Goal: Task Accomplishment & Management: Use online tool/utility

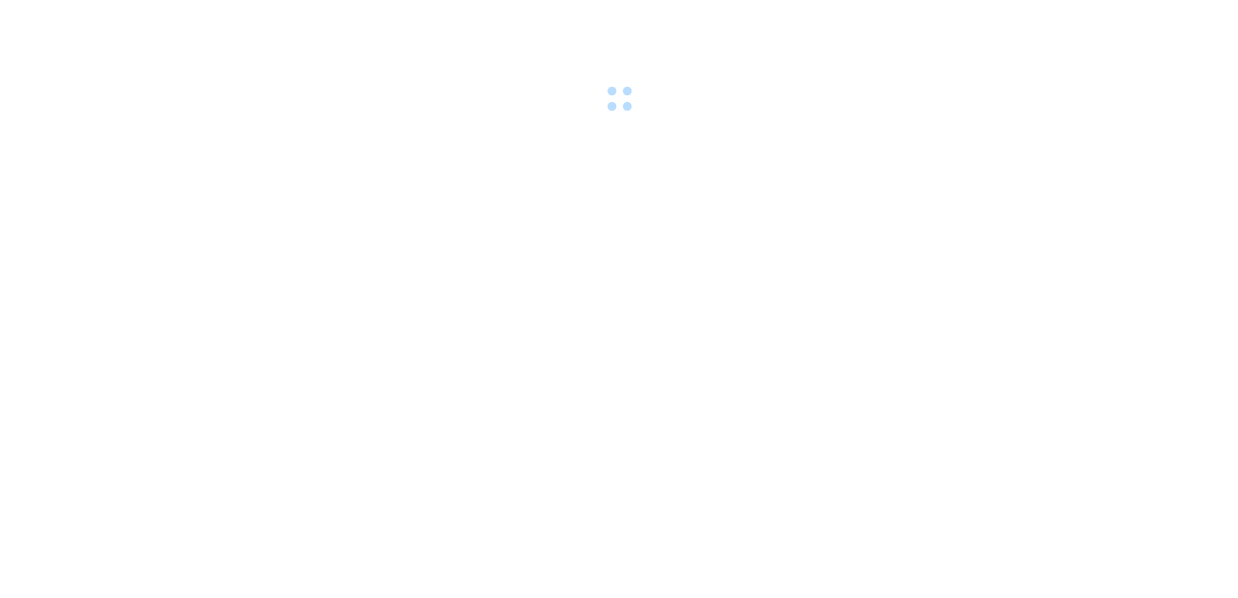
click at [626, 328] on body at bounding box center [619, 299] width 1238 height 598
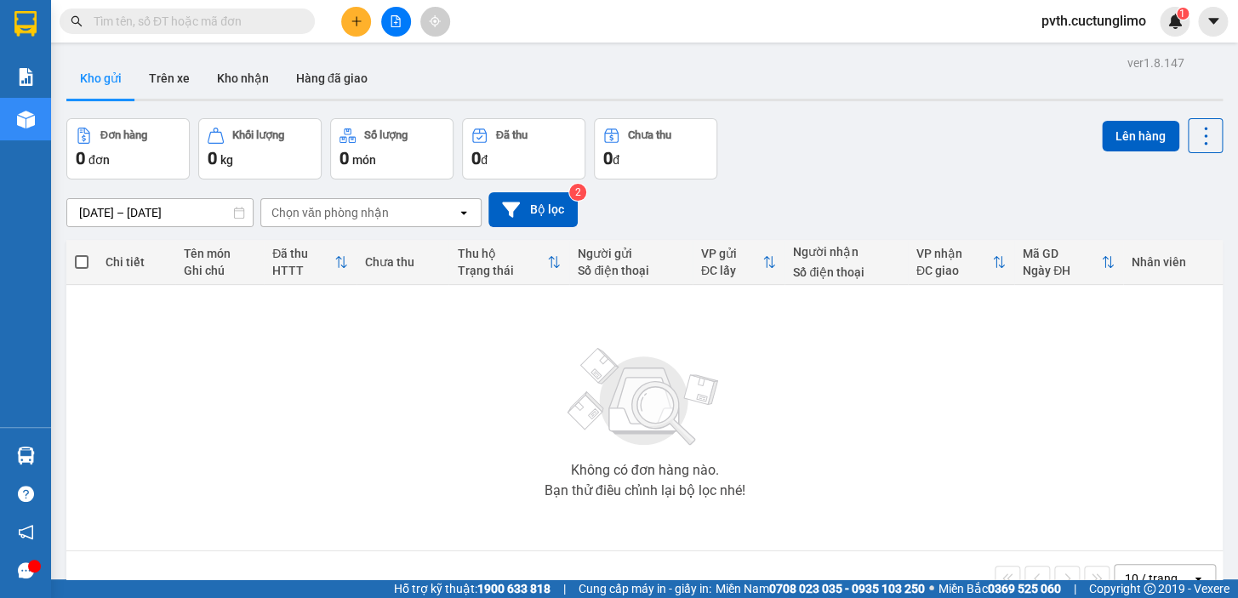
click at [348, 25] on button at bounding box center [356, 22] width 30 height 30
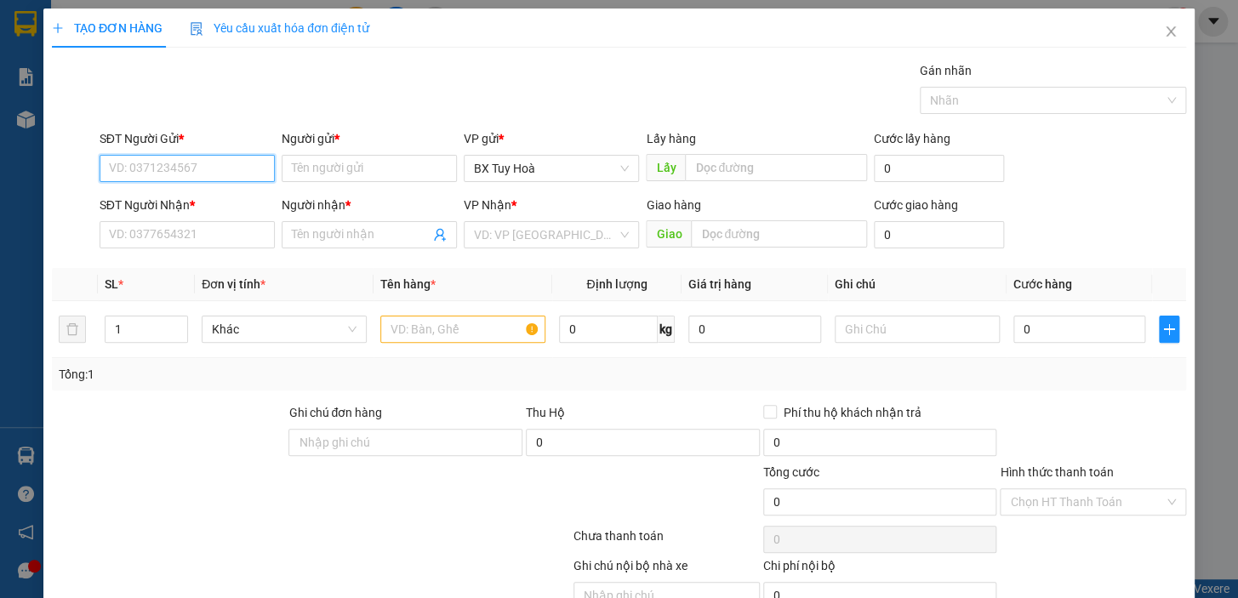
click at [258, 162] on input "SĐT Người Gửi *" at bounding box center [187, 168] width 175 height 27
click at [238, 209] on div "0783218454 - TÍ ANH" at bounding box center [185, 202] width 153 height 19
type input "0783218454"
type input "TÍ ANH"
type input "0901325738"
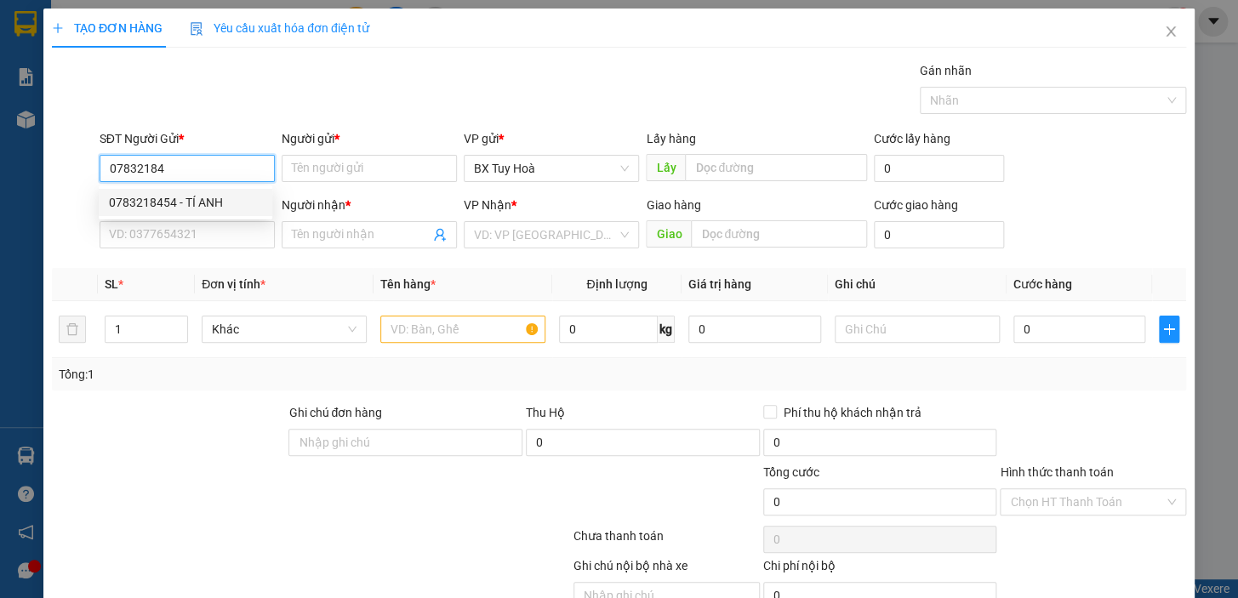
type input "CHÚ TƯ"
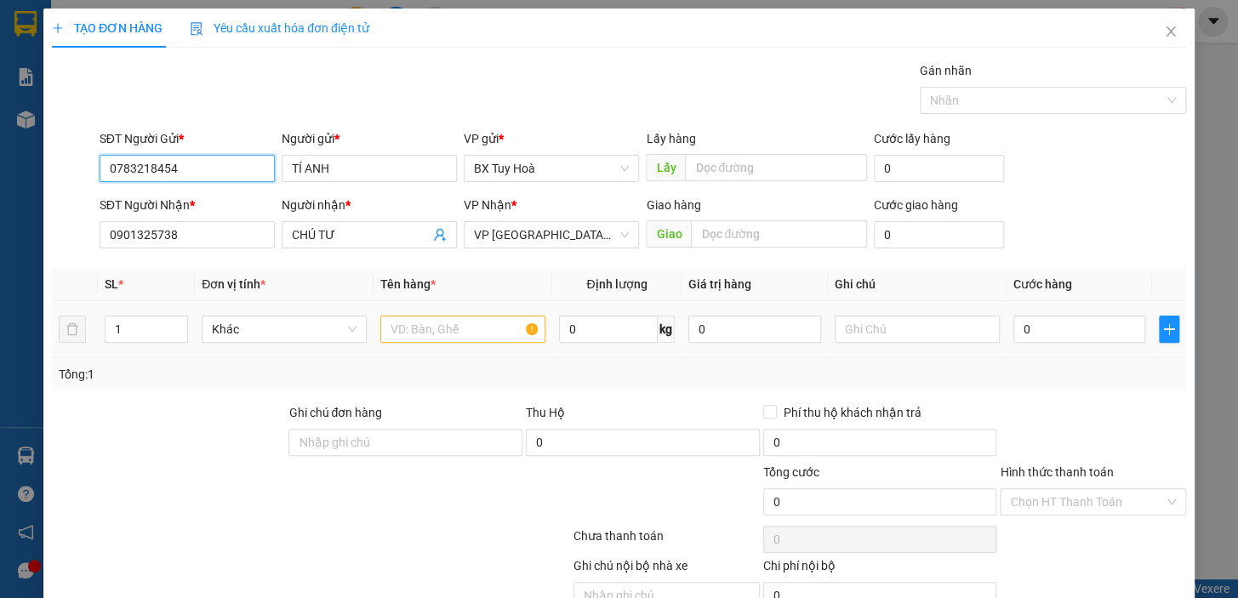
type input "30.000"
type input "0783218454"
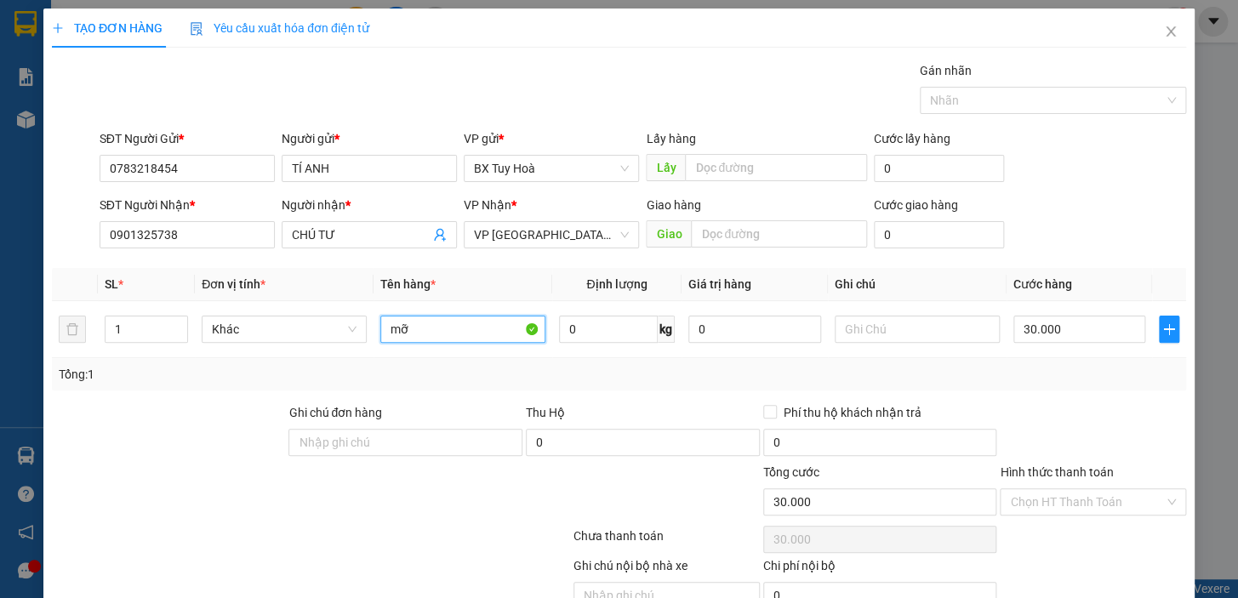
drag, startPoint x: 436, startPoint y: 335, endPoint x: 303, endPoint y: 366, distance: 136.5
click at [303, 366] on div "SL * Đơn vị tính * Tên hàng * Định lượng Giá trị hàng Ghi chú Cước hàng 1 Khác …" at bounding box center [619, 329] width 1135 height 123
type input "v"
type input "bánh tráng"
click at [1028, 506] on input "Hình thức thanh toán" at bounding box center [1087, 502] width 154 height 26
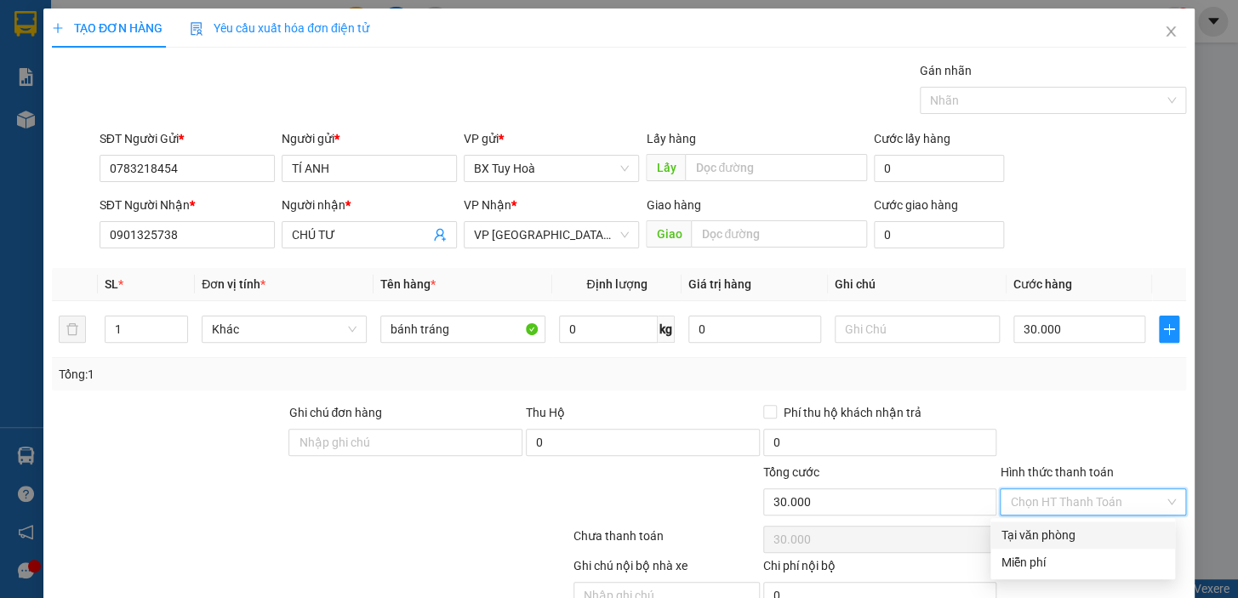
click at [1030, 529] on div "Tại văn phòng" at bounding box center [1083, 535] width 164 height 19
type input "0"
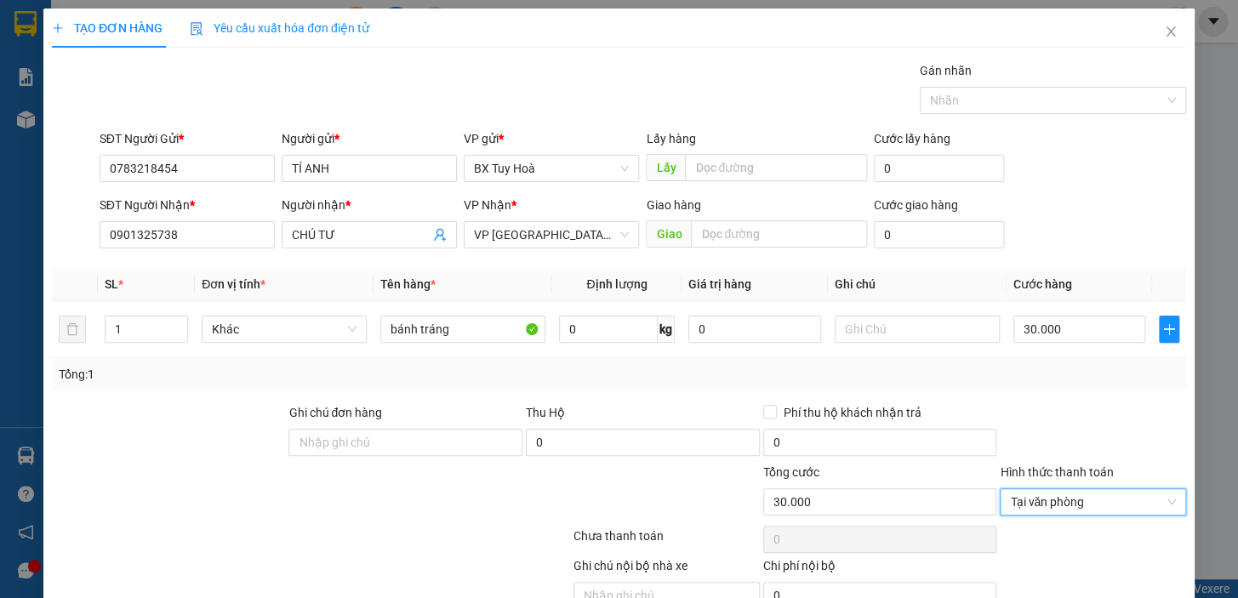
scroll to position [77, 0]
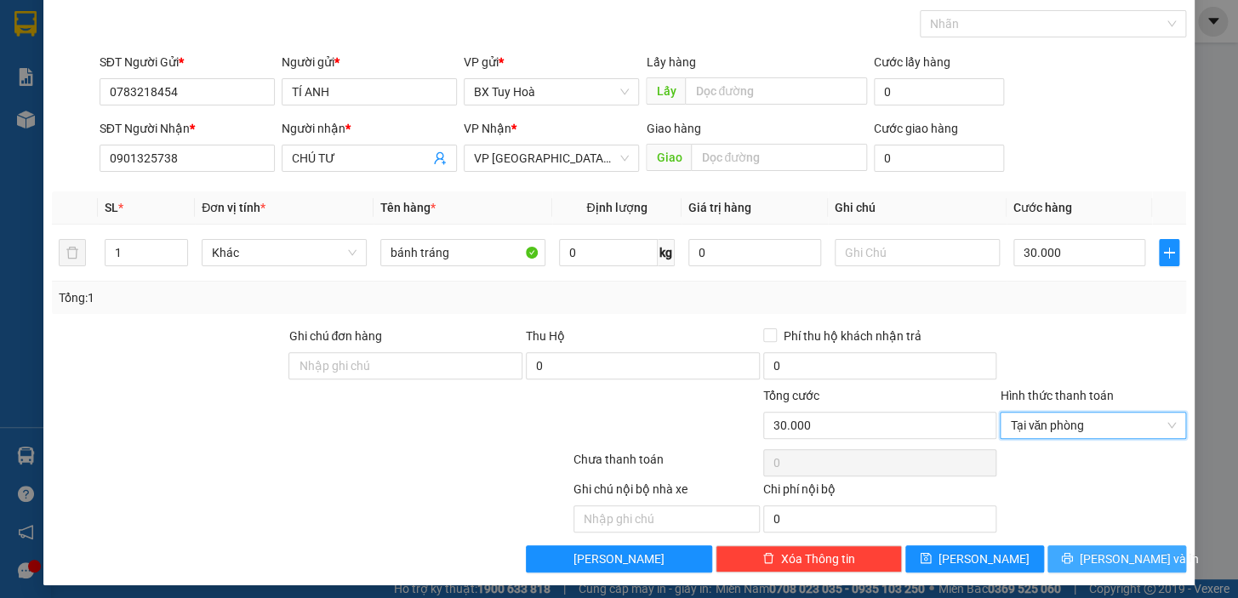
click at [1073, 563] on span "printer" at bounding box center [1067, 559] width 12 height 14
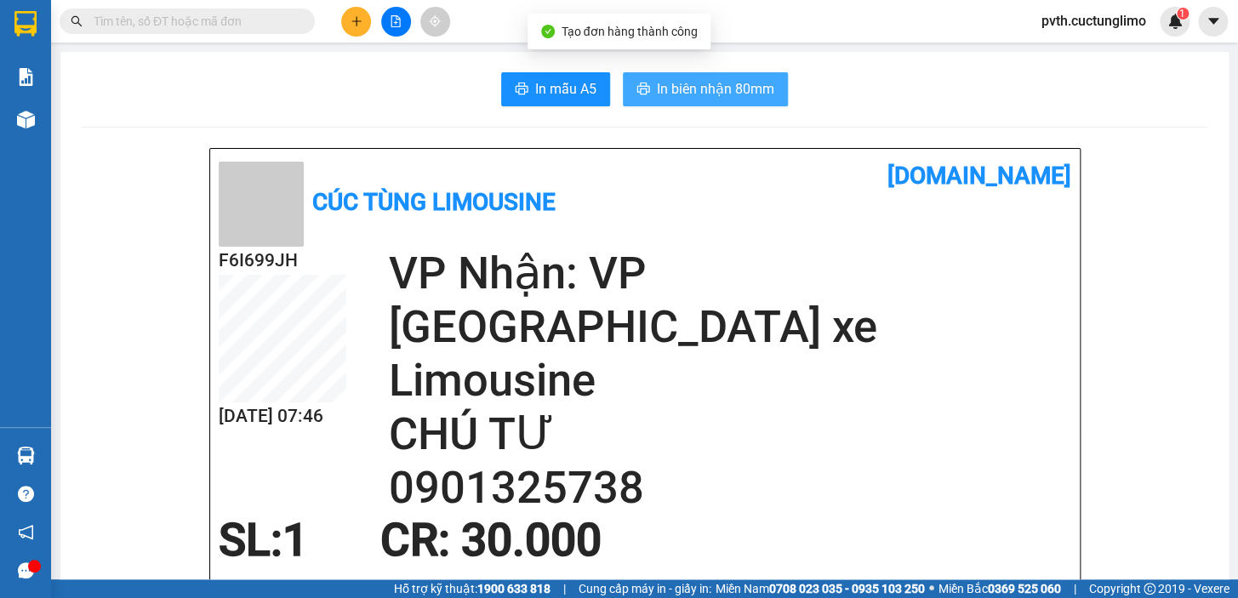
click at [689, 92] on span "In biên nhận 80mm" at bounding box center [715, 88] width 117 height 21
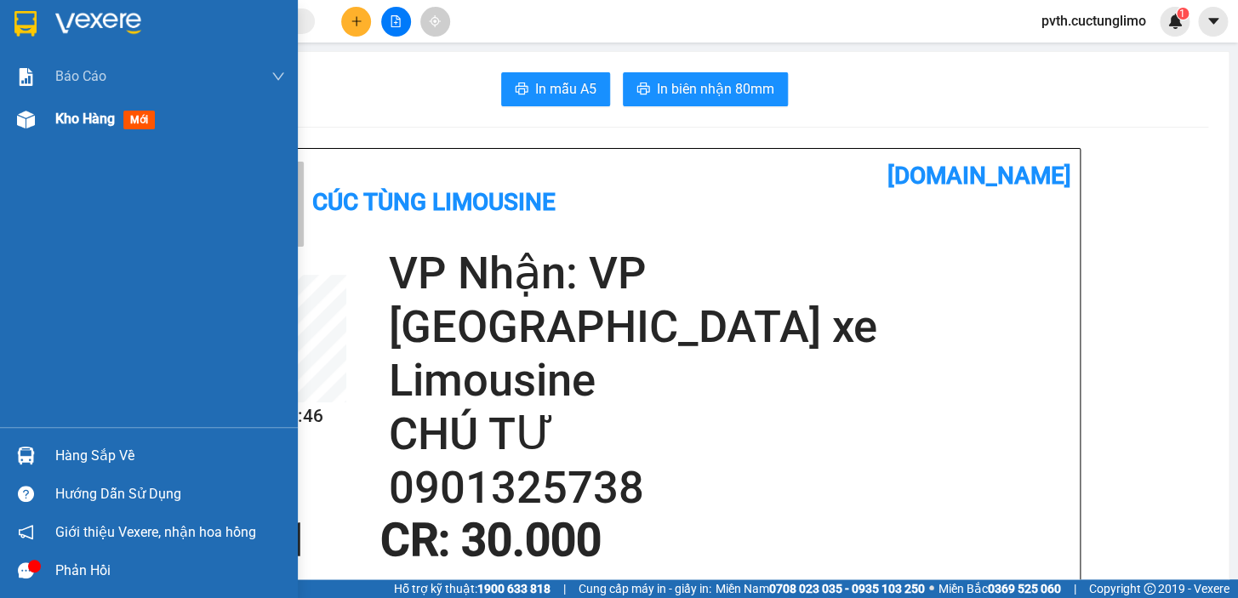
click at [94, 126] on span "Kho hàng" at bounding box center [85, 119] width 60 height 16
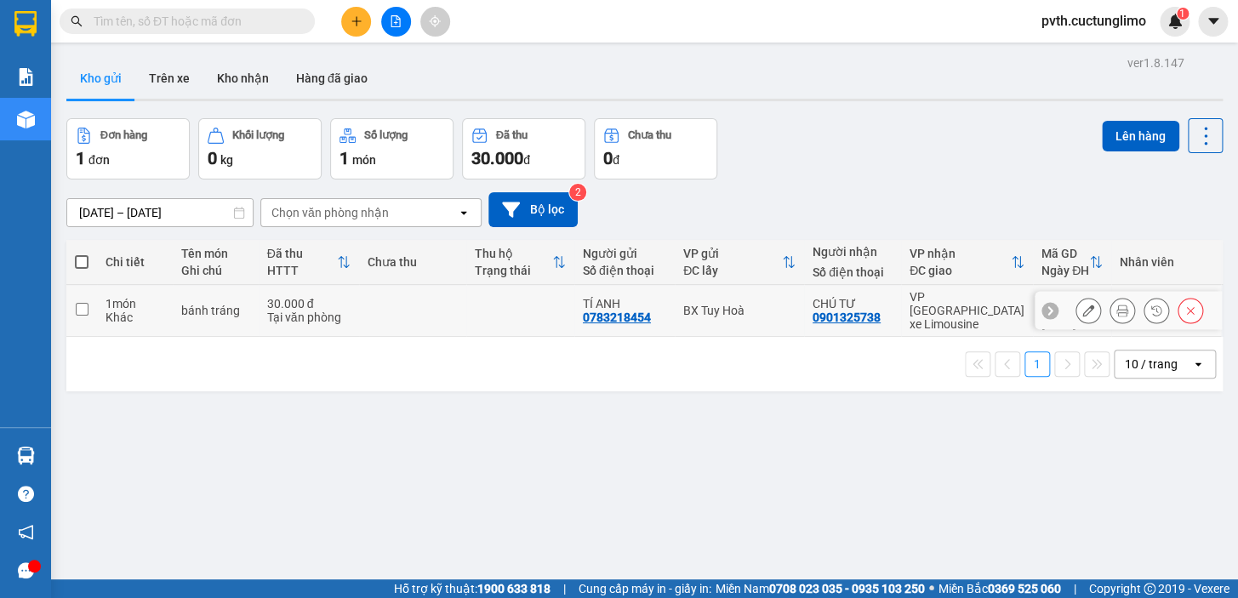
click at [86, 303] on input "checkbox" at bounding box center [82, 309] width 13 height 13
checkbox input "true"
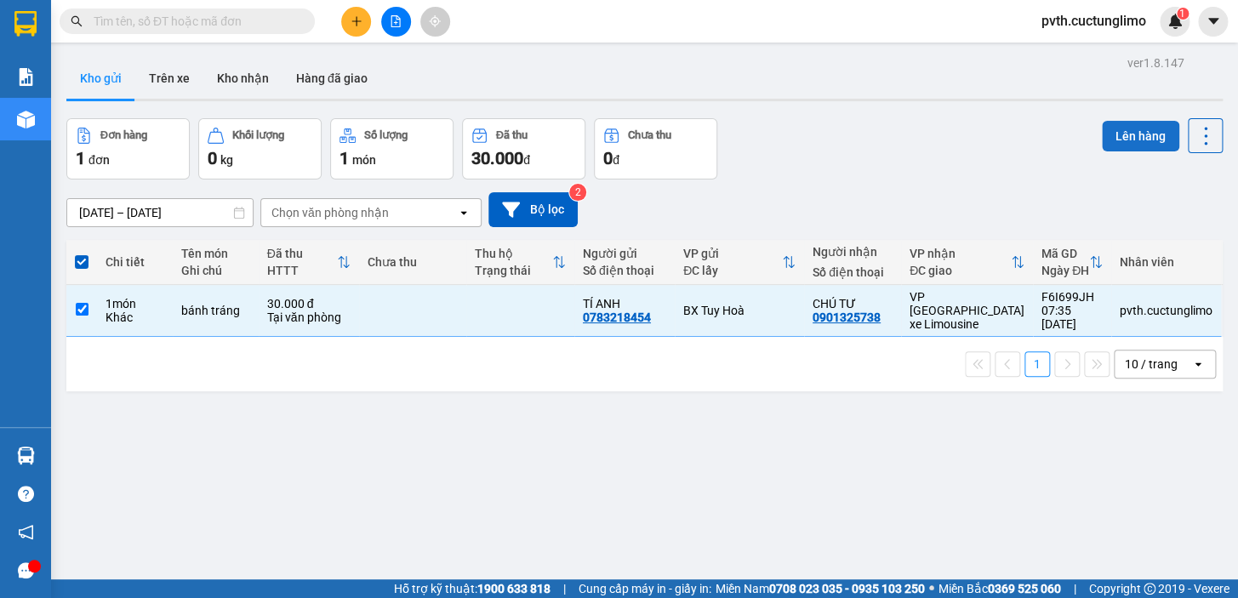
click at [1107, 128] on button "Lên hàng" at bounding box center [1140, 136] width 77 height 31
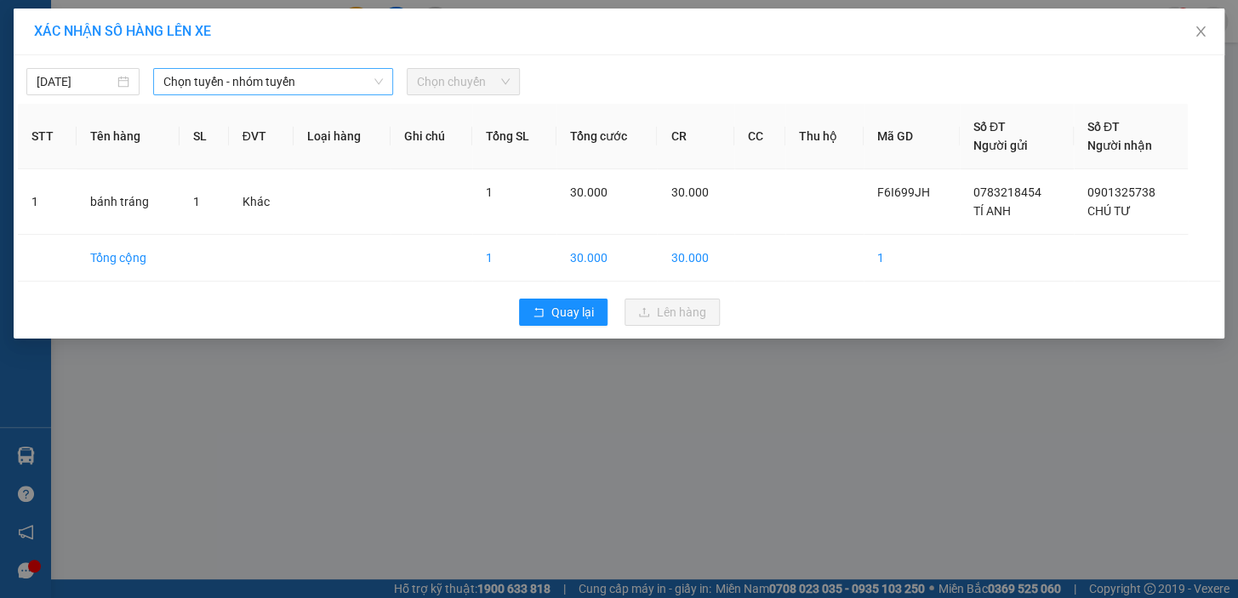
click at [243, 84] on span "Chọn tuyến - nhóm tuyến" at bounding box center [273, 82] width 220 height 26
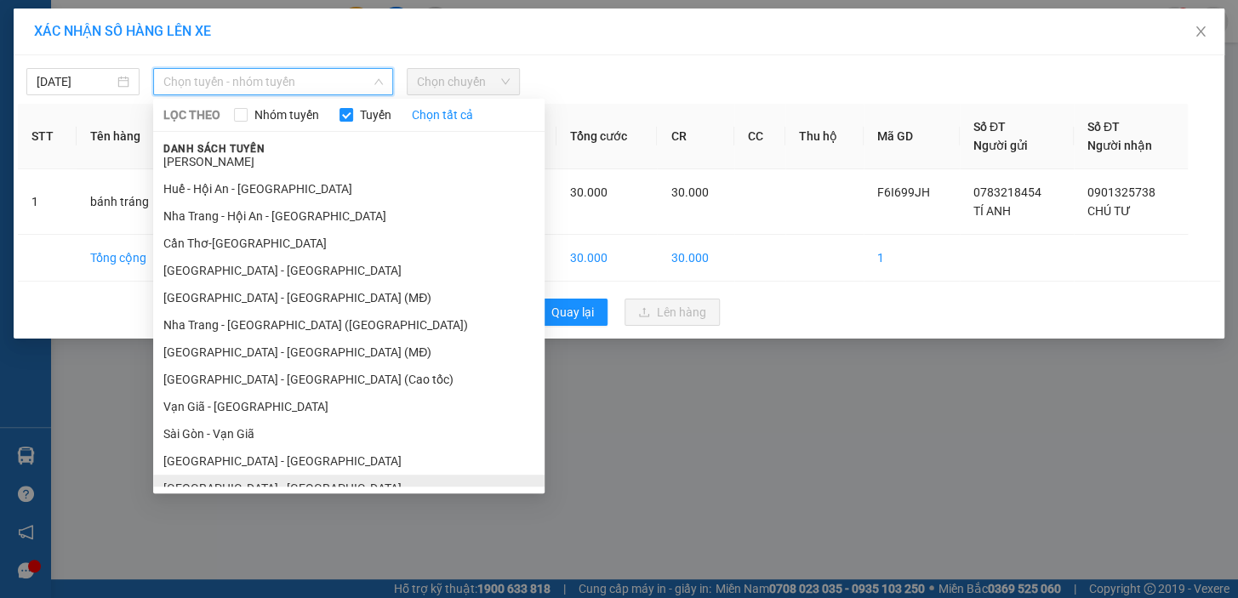
scroll to position [379, 0]
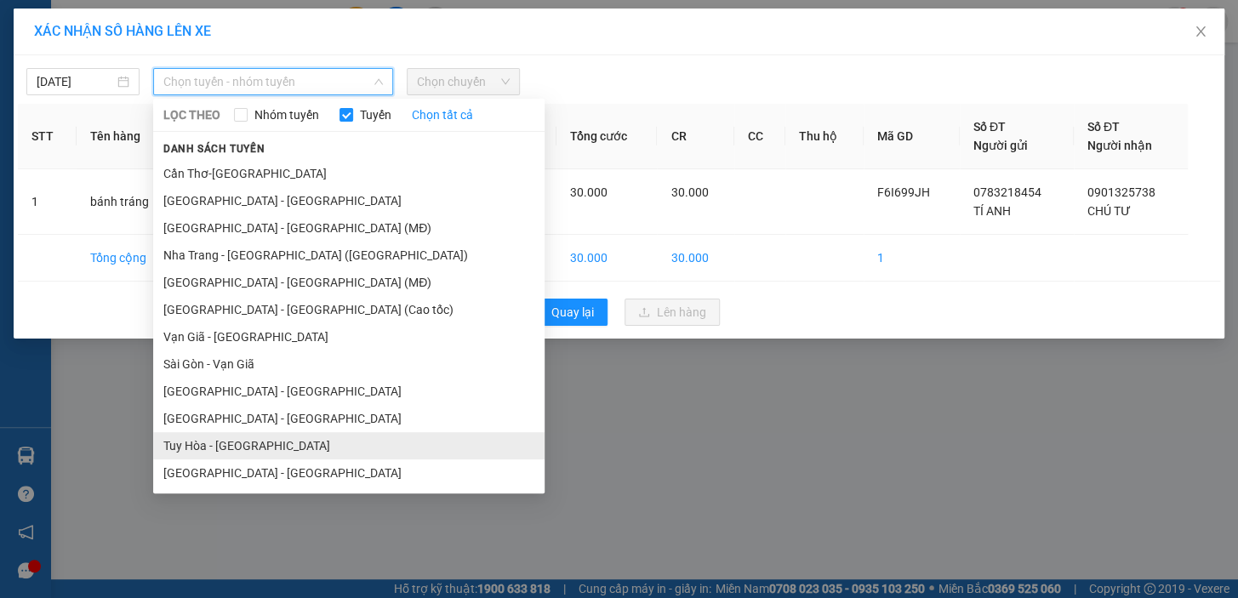
click at [252, 440] on li "Tuy Hòa - Nha Trang" at bounding box center [349, 445] width 392 height 27
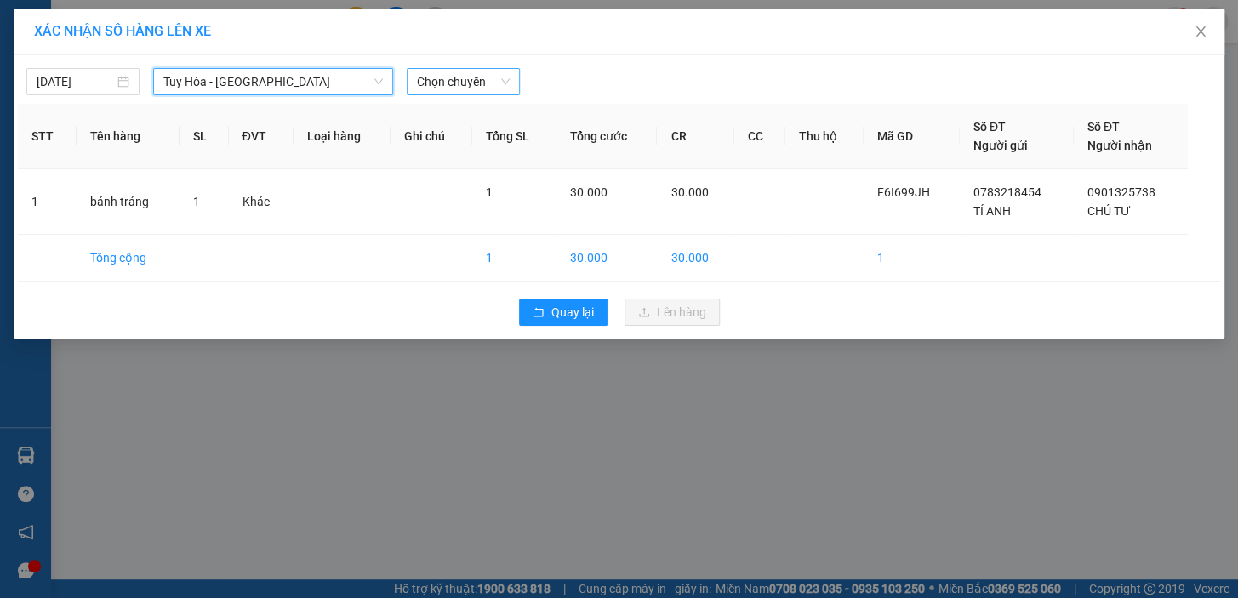
click at [472, 85] on span "Chọn chuyến" at bounding box center [463, 82] width 93 height 26
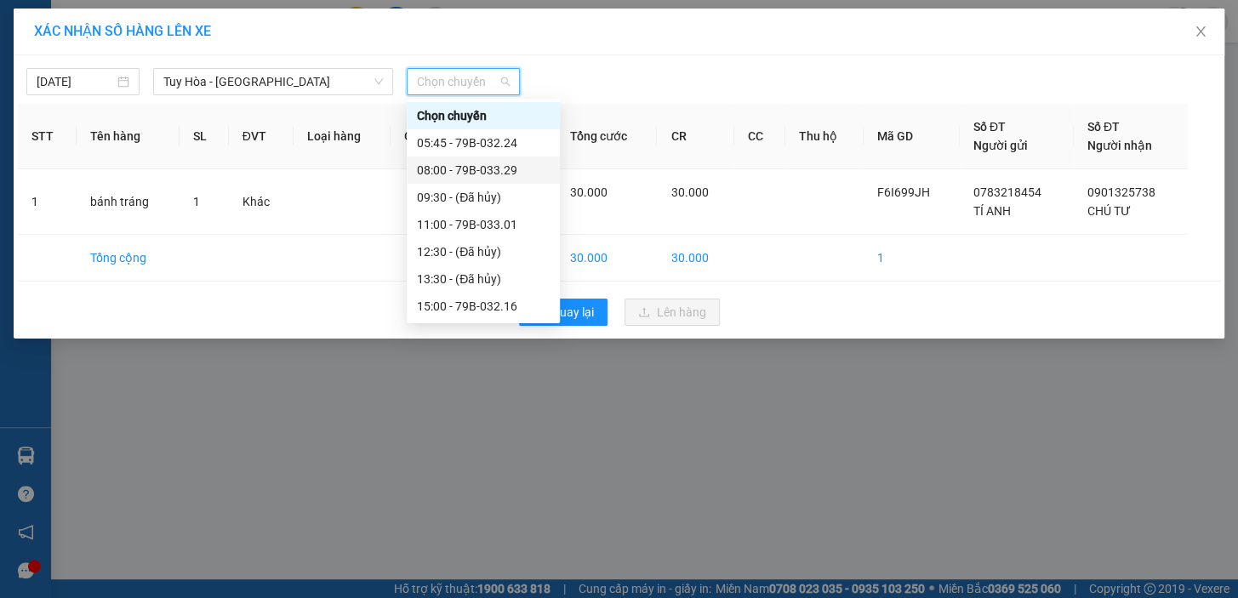
click at [494, 173] on div "08:00 - 79B-033.29" at bounding box center [483, 170] width 133 height 19
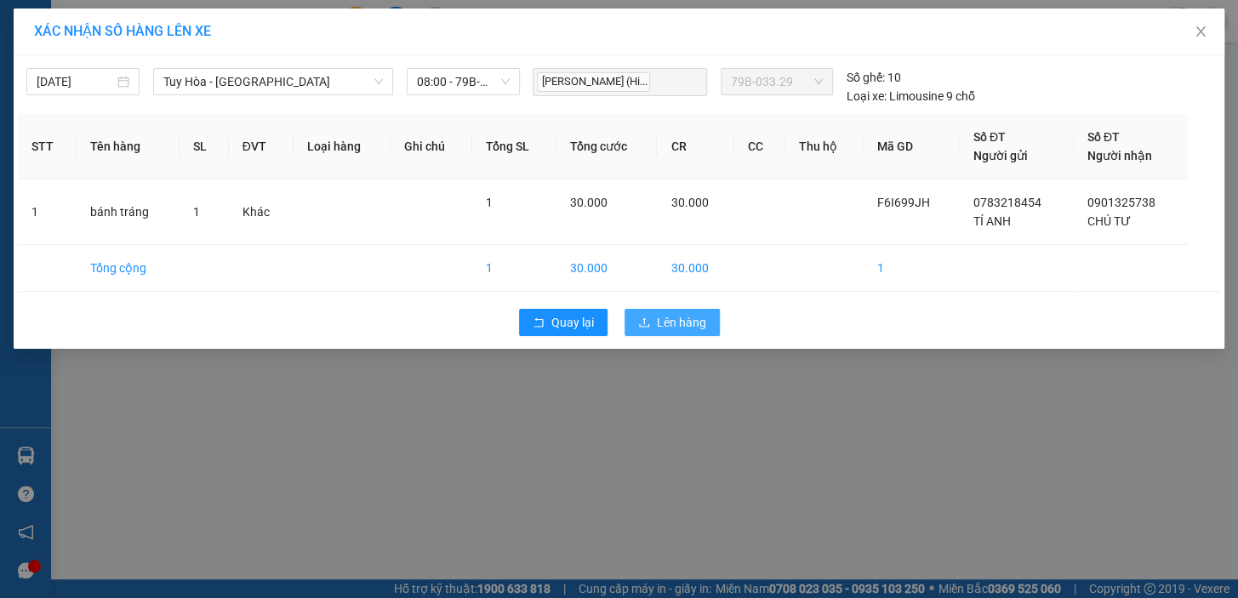
click at [664, 317] on span "Lên hàng" at bounding box center [681, 322] width 49 height 19
